Goal: Task Accomplishment & Management: Use online tool/utility

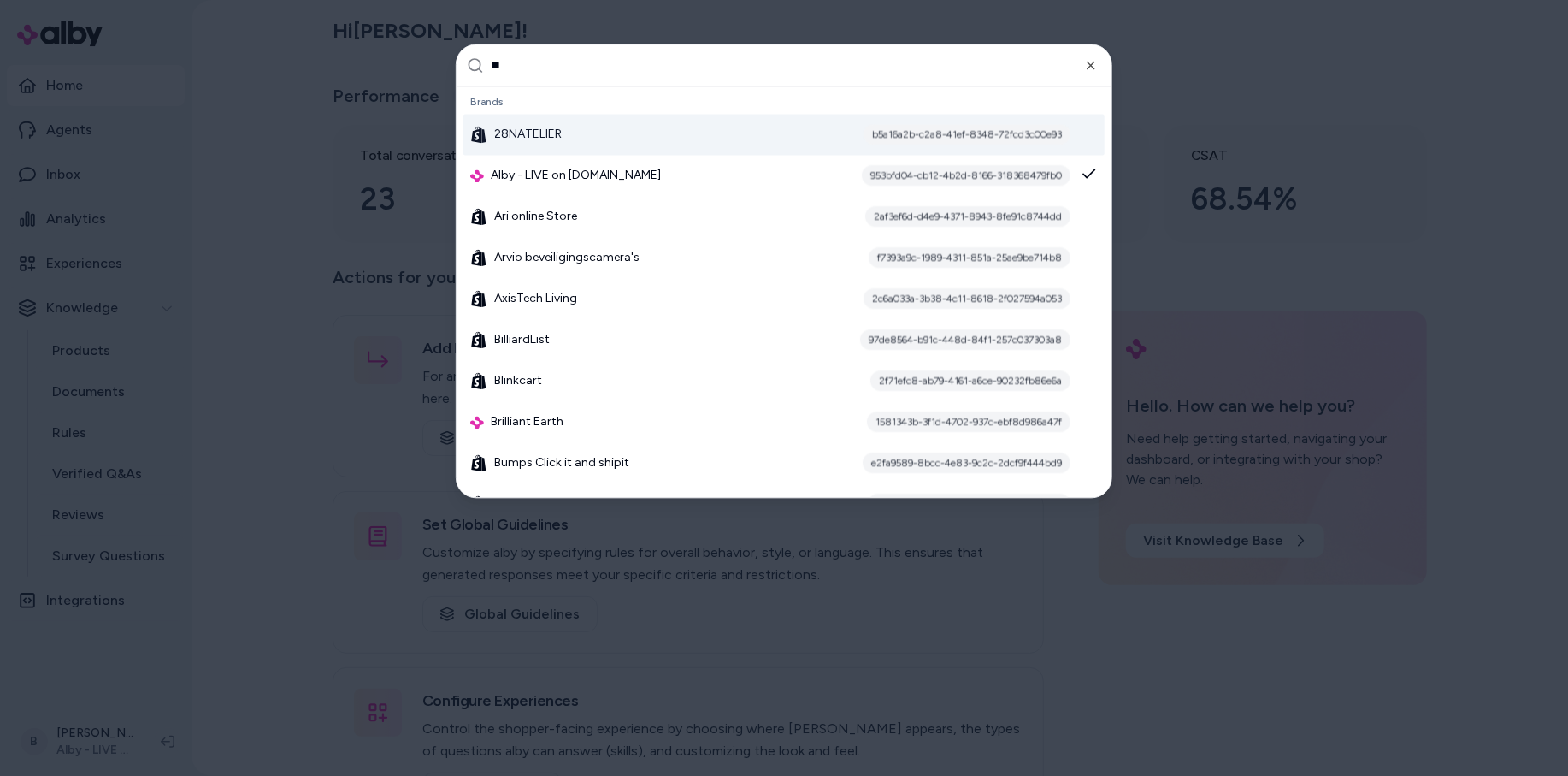
type input "***"
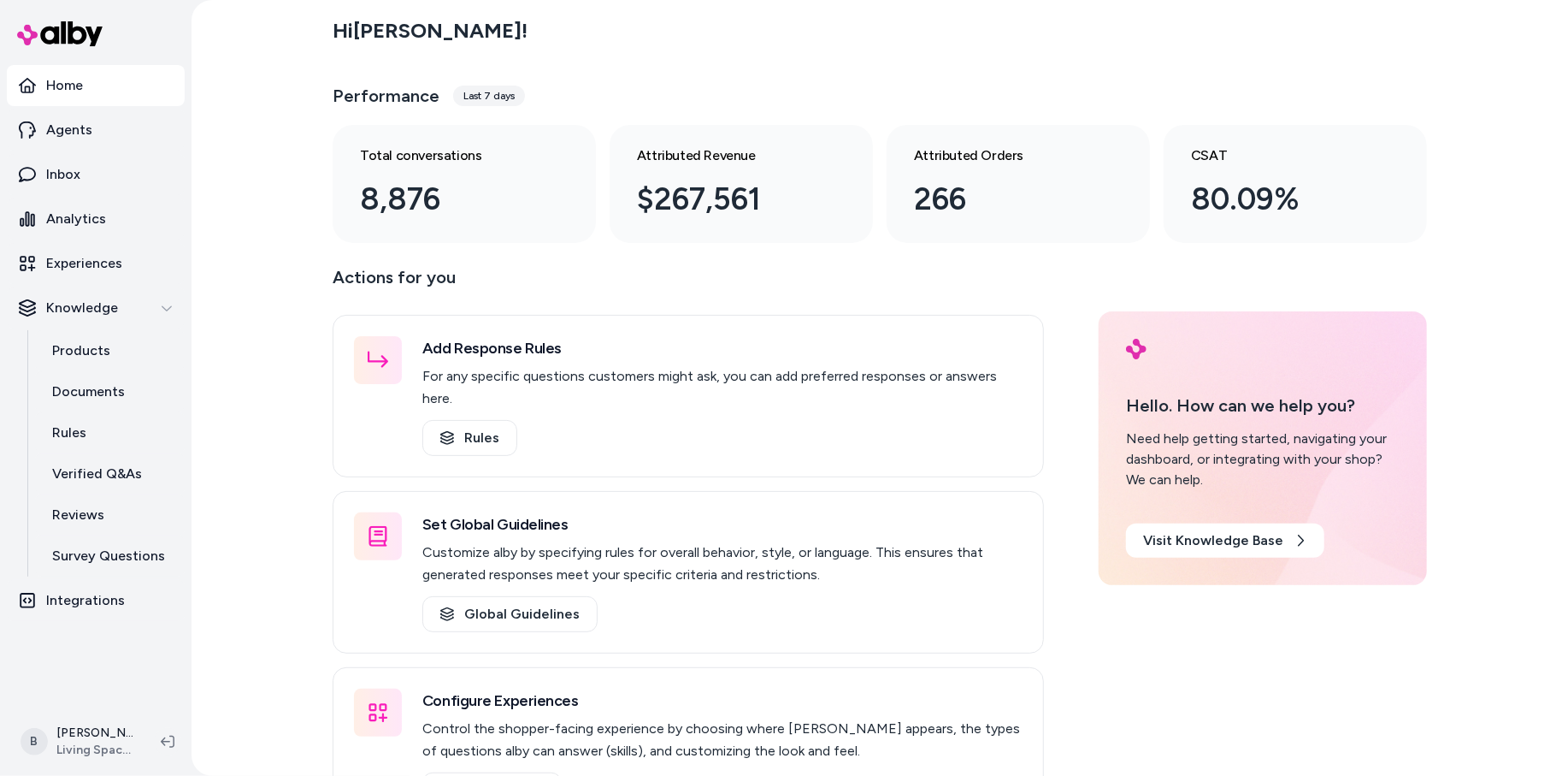
click at [298, 167] on div "Hi Bryan ! Performance Last 7 days Total conversations 8,876 Attributed Revenue…" at bounding box center [879, 388] width 1376 height 776
click at [266, 477] on div "Hi Bryan ! Performance Last 7 days Total conversations 8,876 Attributed Revenue…" at bounding box center [879, 388] width 1376 height 776
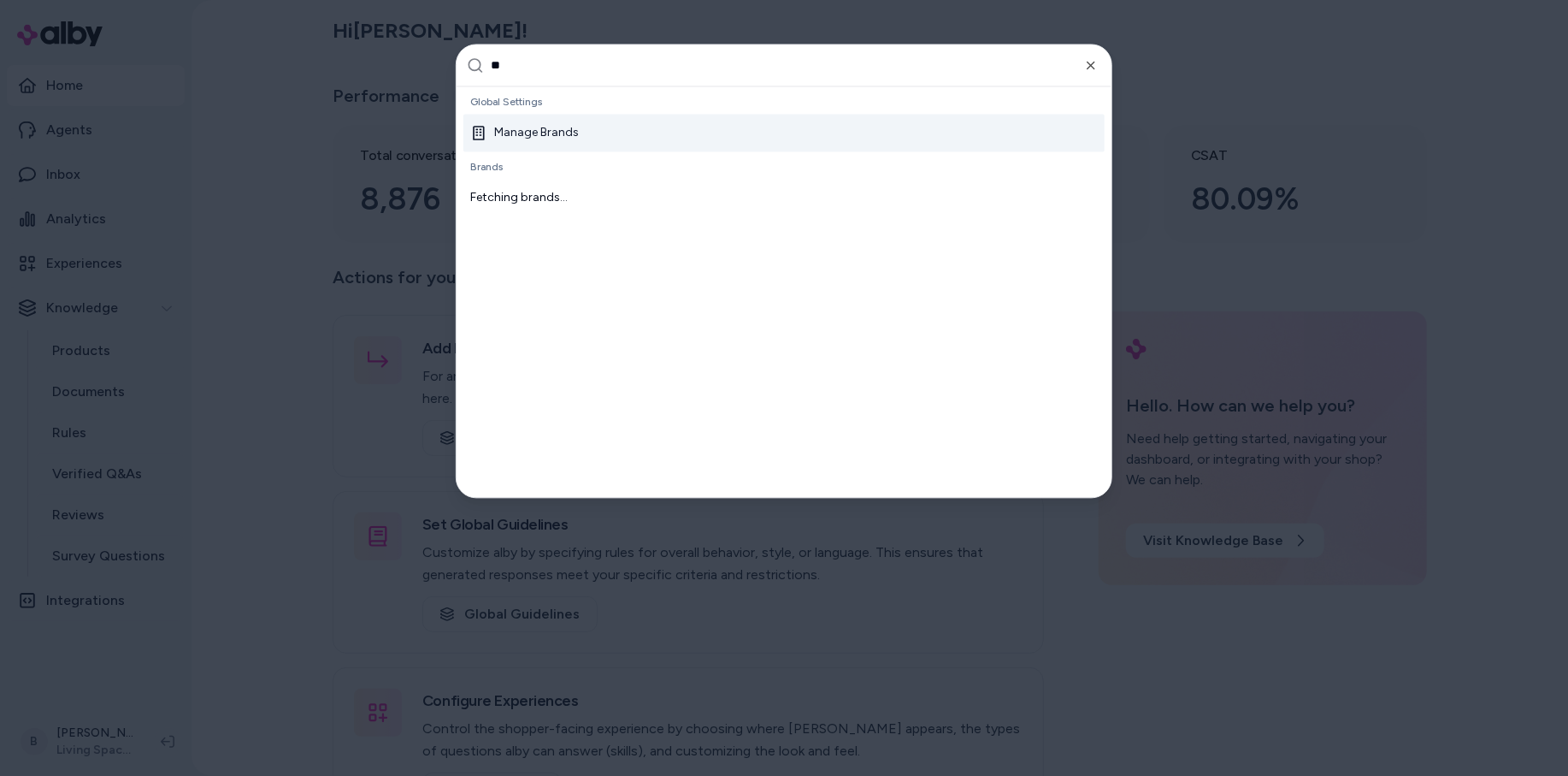
type input "***"
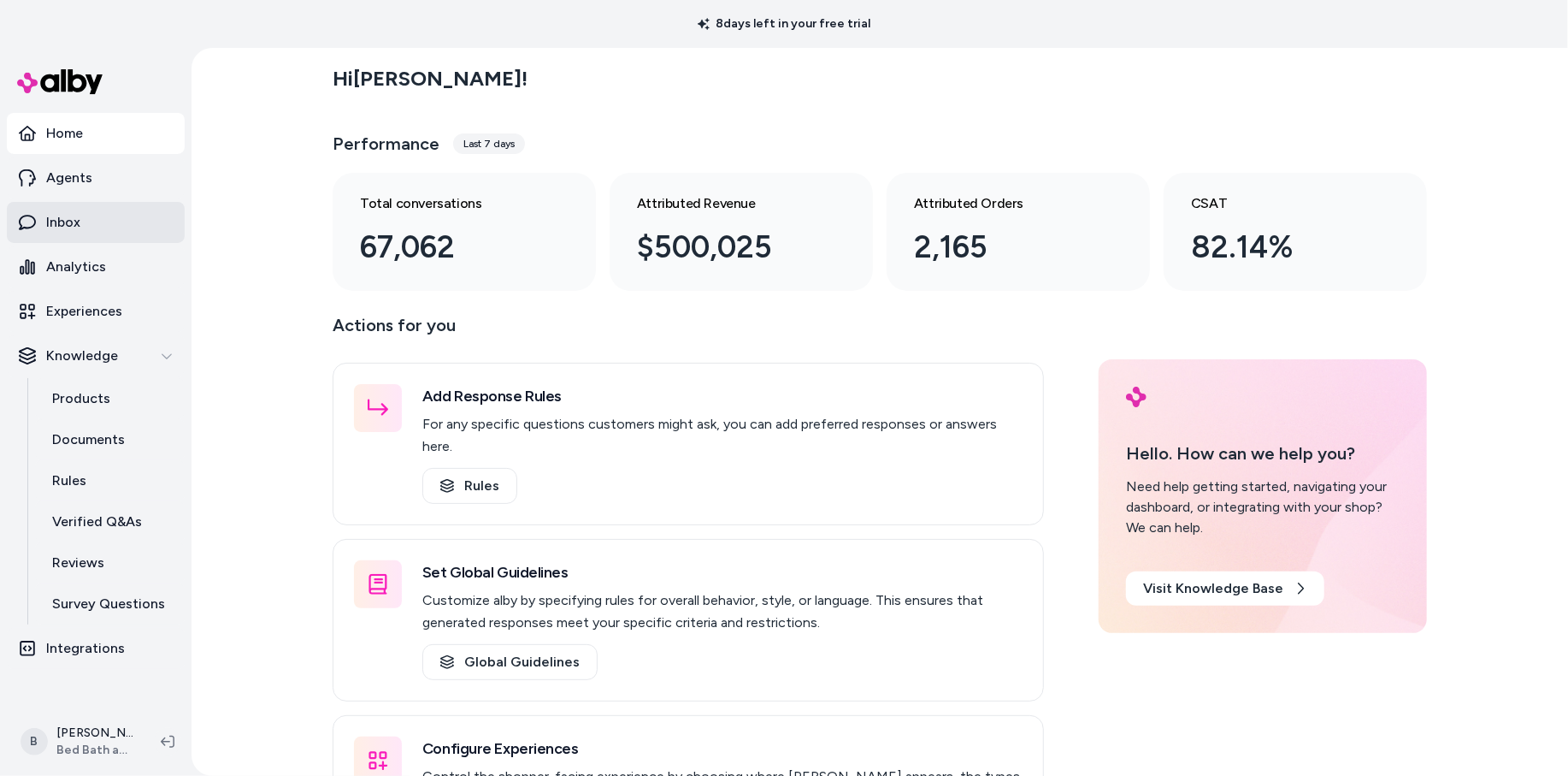
click at [64, 217] on p "Inbox" at bounding box center [63, 223] width 34 height 21
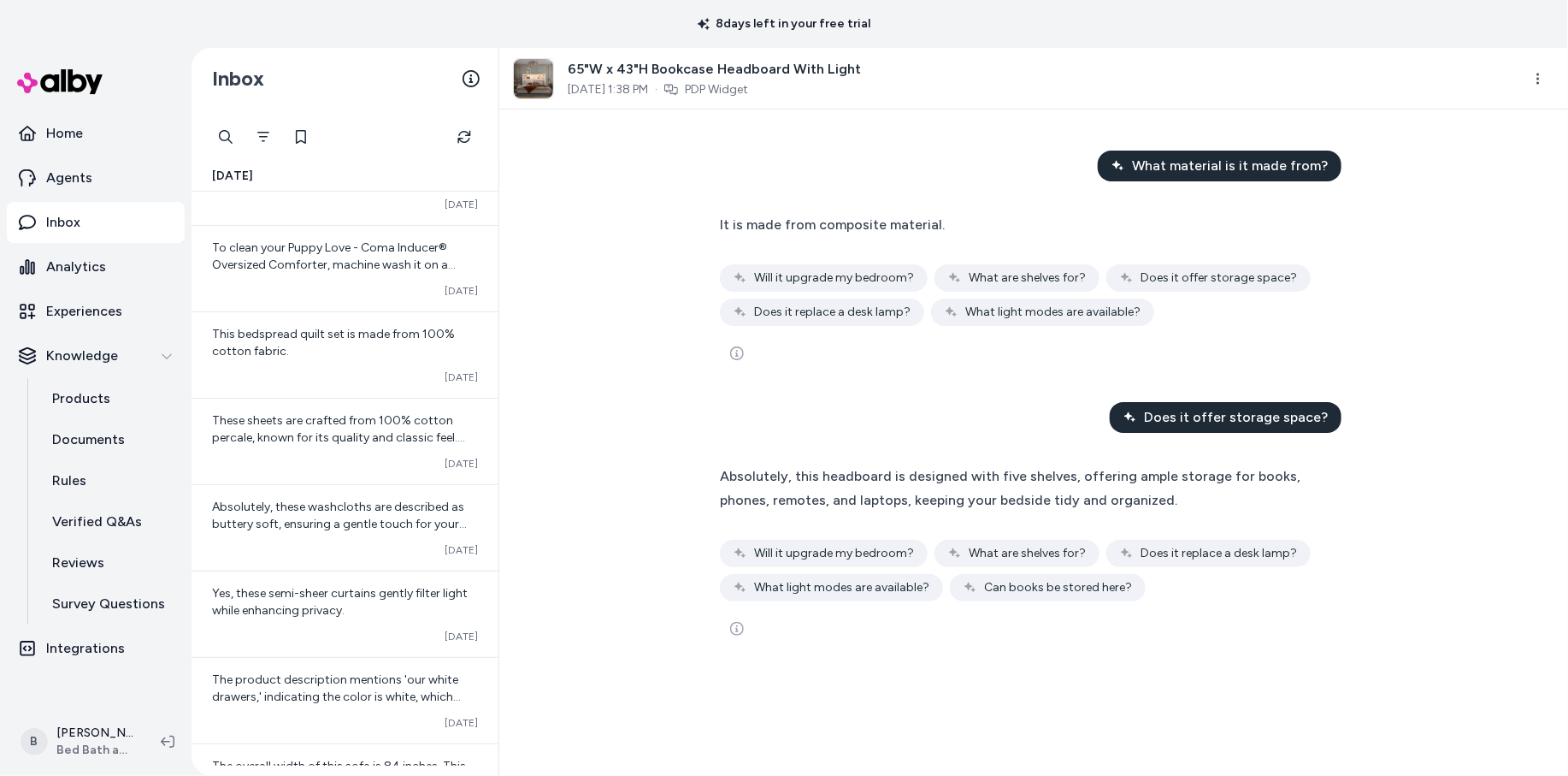
scroll to position [660, 0]
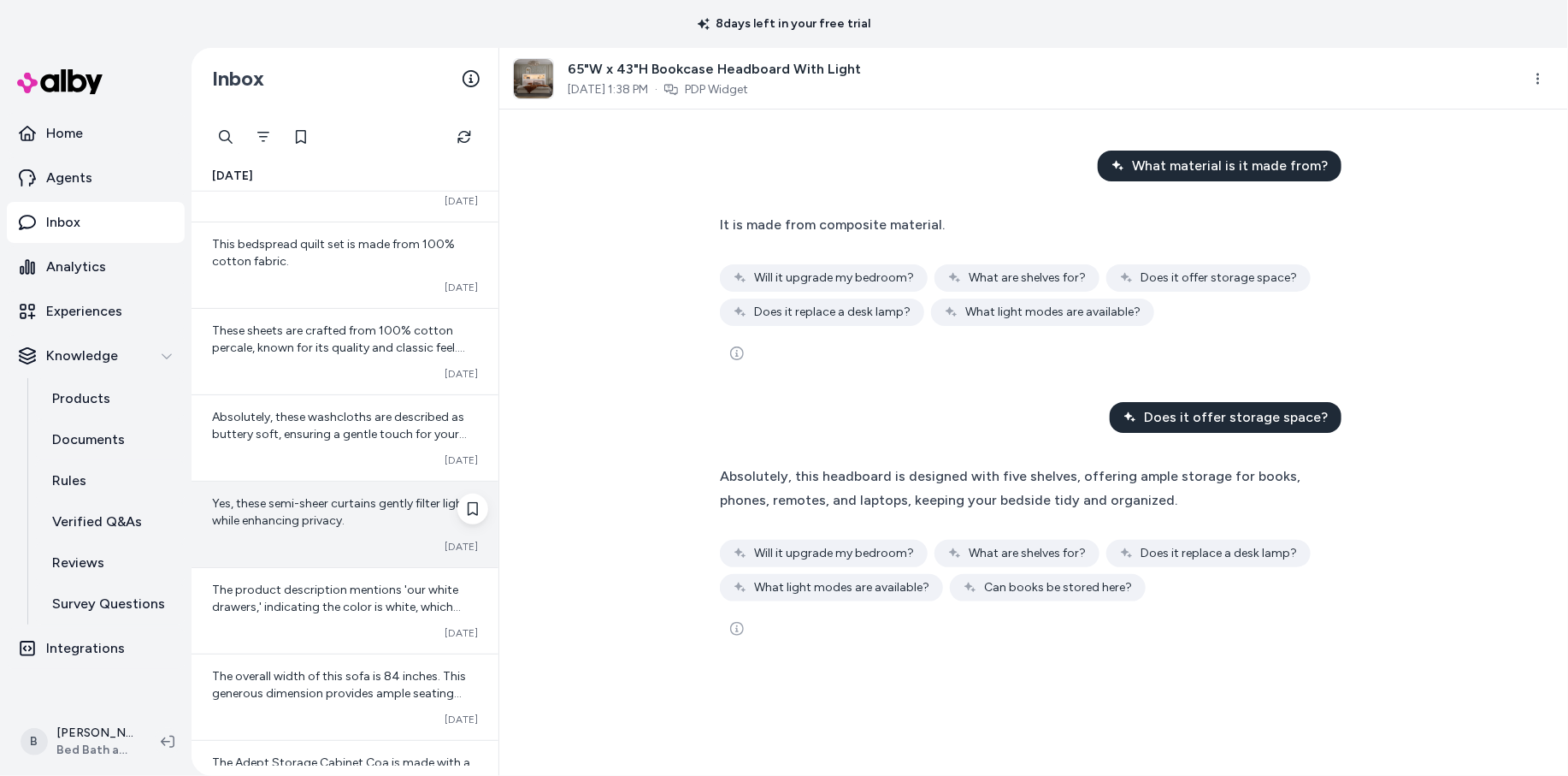
click at [327, 518] on span "Yes, these semi-sheer curtains gently filter light while enhancing privacy." at bounding box center [340, 512] width 256 height 31
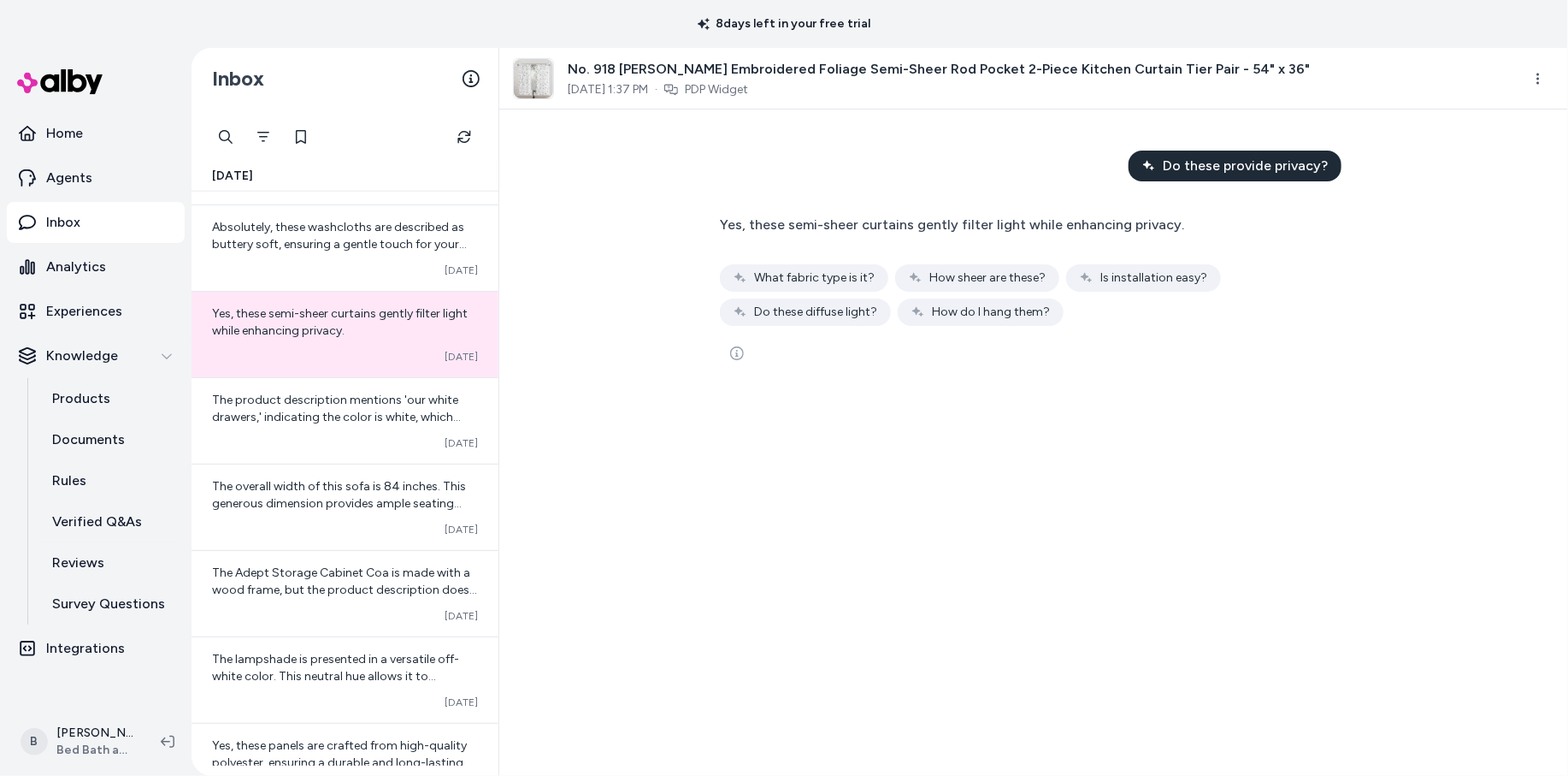
scroll to position [948, 0]
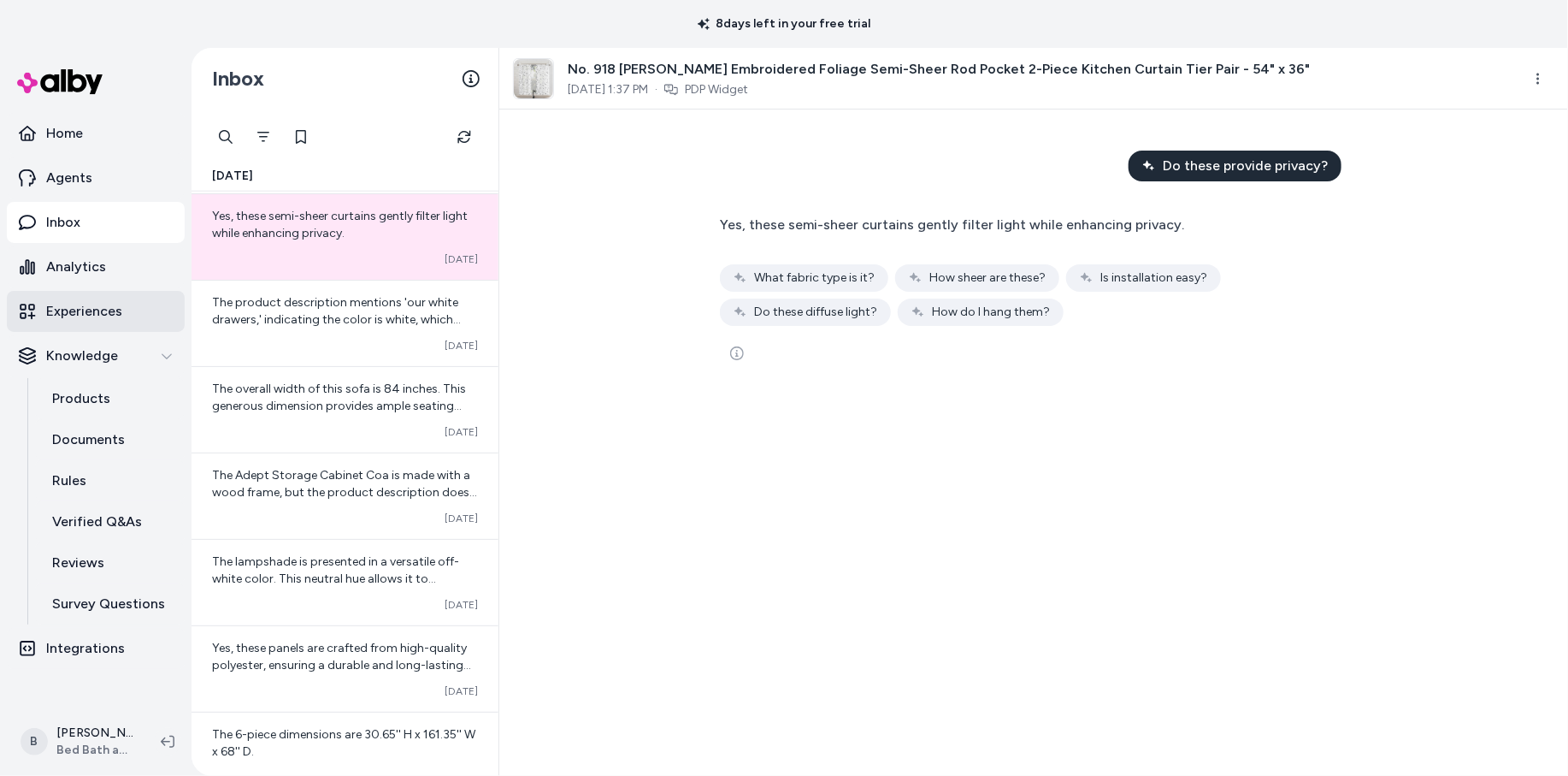
click at [100, 307] on p "Experiences" at bounding box center [84, 312] width 76 height 21
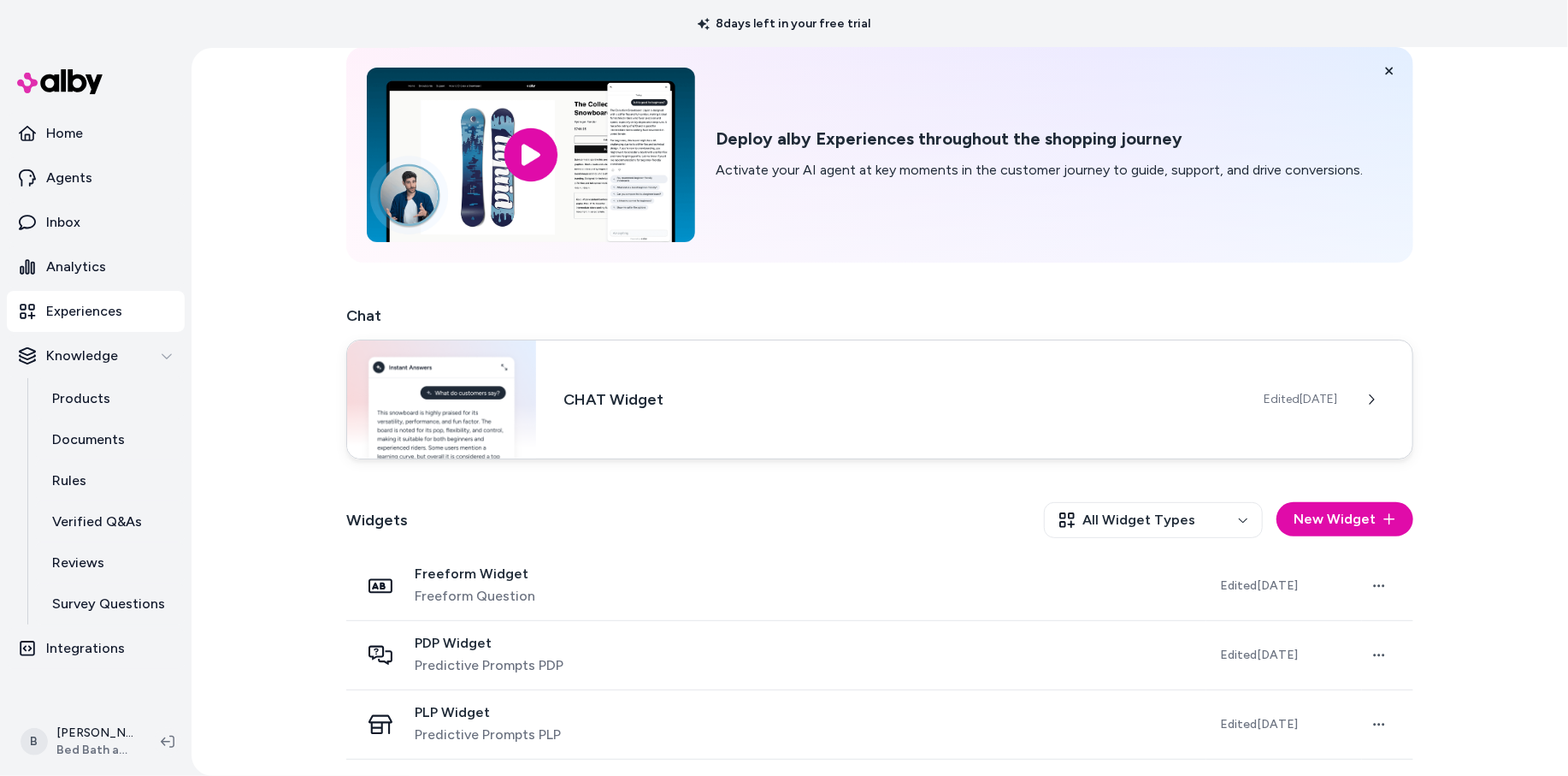
scroll to position [138, 0]
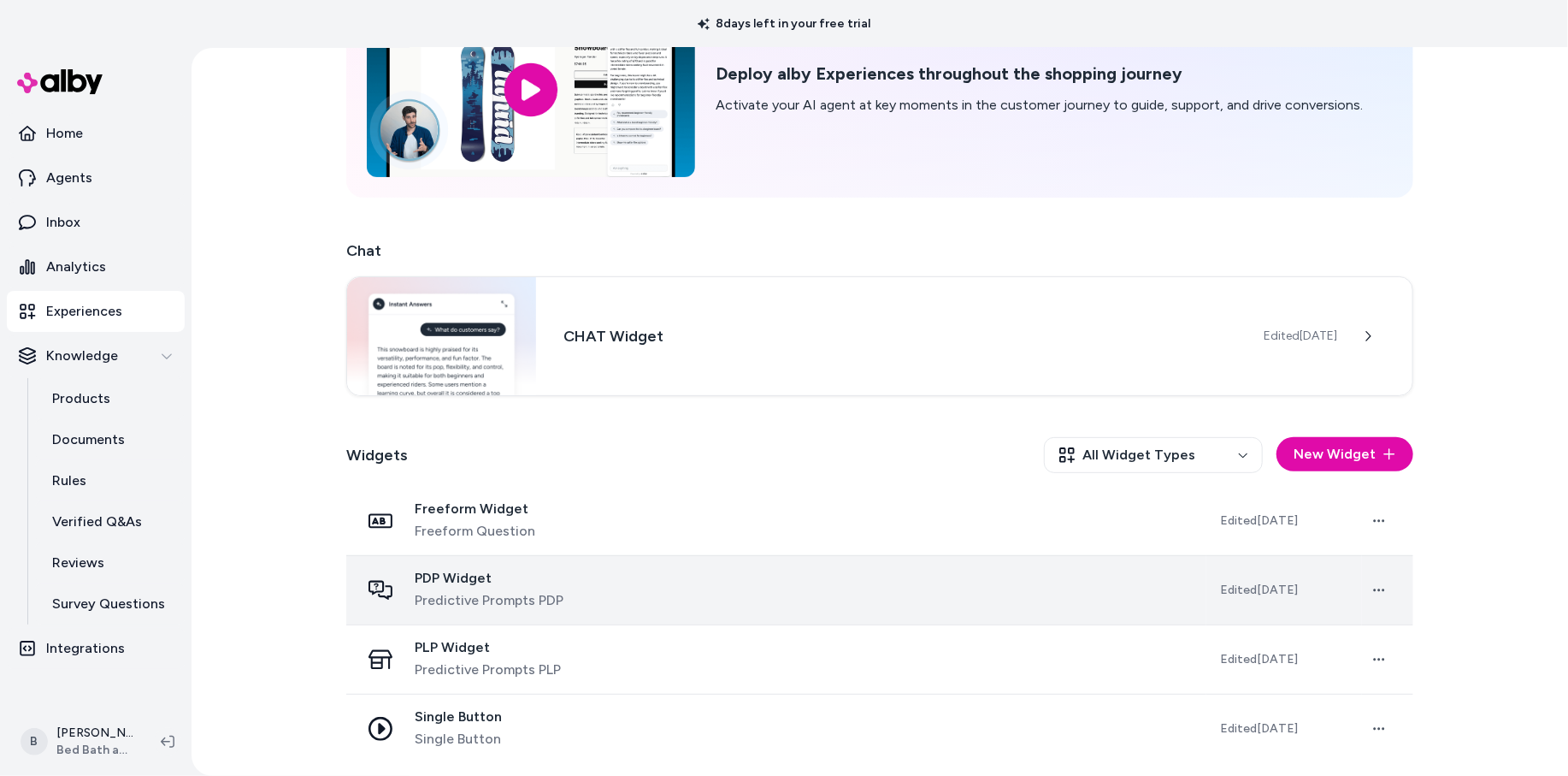
click at [498, 580] on span "PDP Widget" at bounding box center [488, 578] width 149 height 17
